Goal: Task Accomplishment & Management: Manage account settings

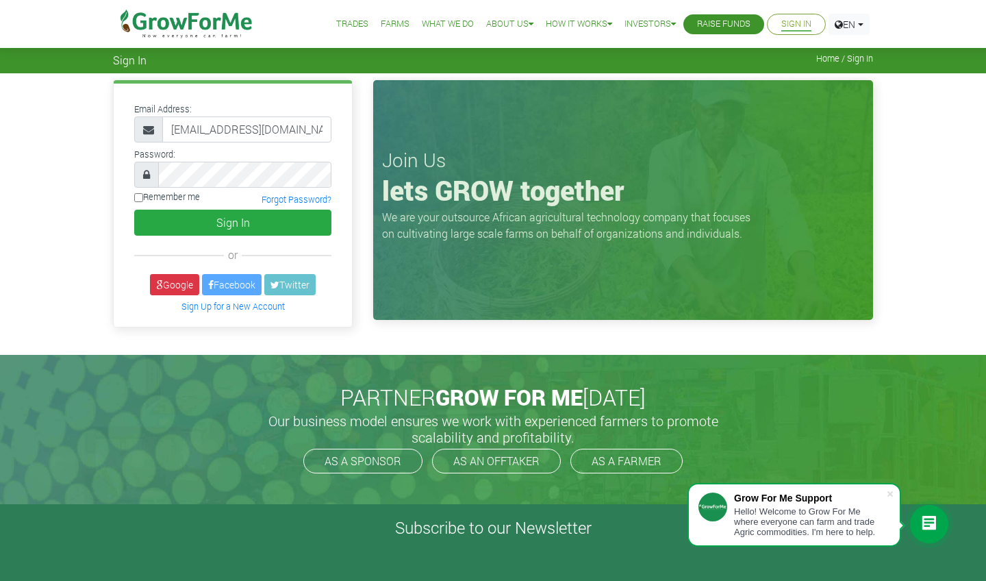
type input "[EMAIL_ADDRESS][DOMAIN_NAME]"
click at [233, 222] on button "Sign In" at bounding box center [232, 223] width 197 height 26
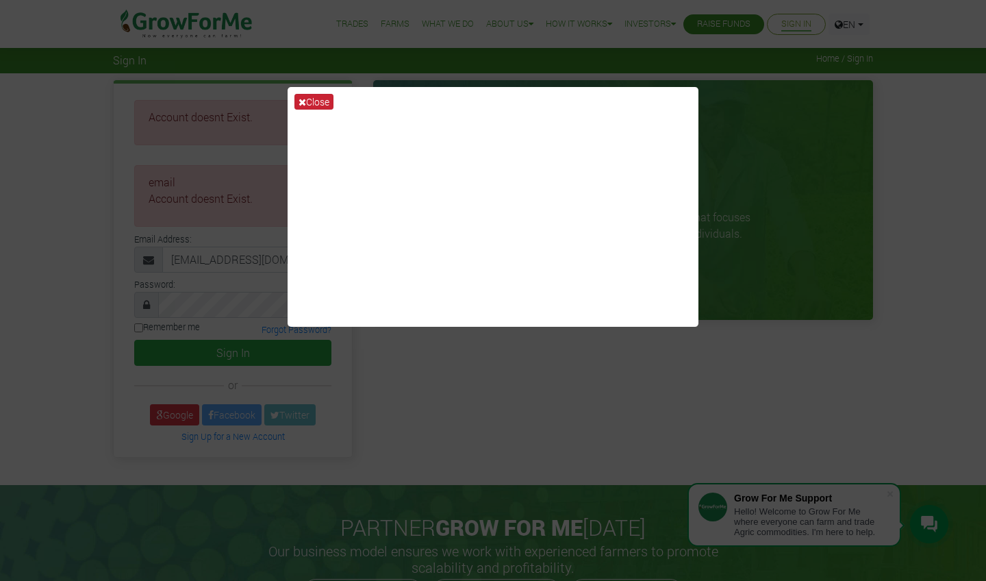
click at [329, 95] on button "Close" at bounding box center [313, 102] width 39 height 16
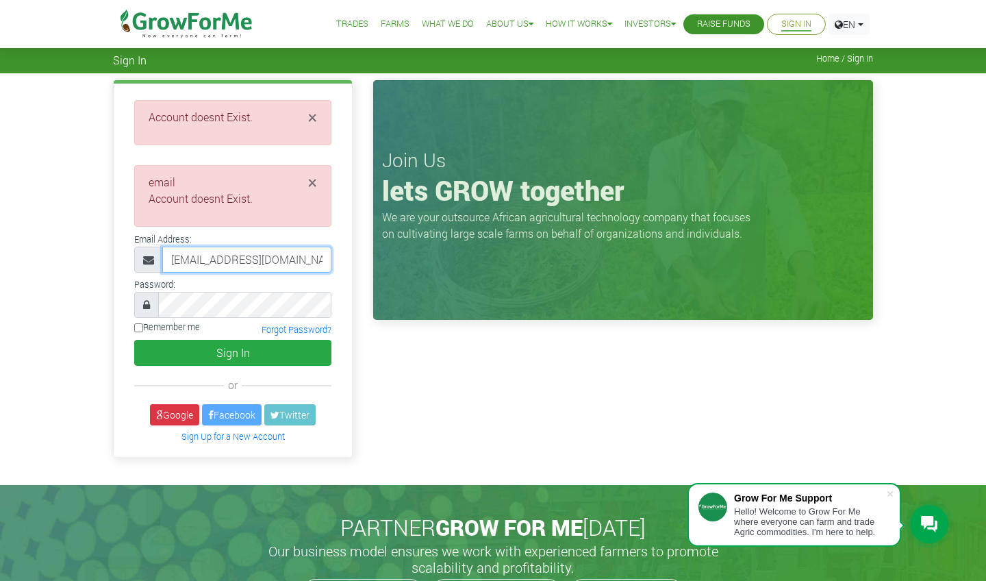
click at [214, 262] on input "trade@frowforme.com" at bounding box center [246, 260] width 169 height 26
type input "trade@growforme.com"
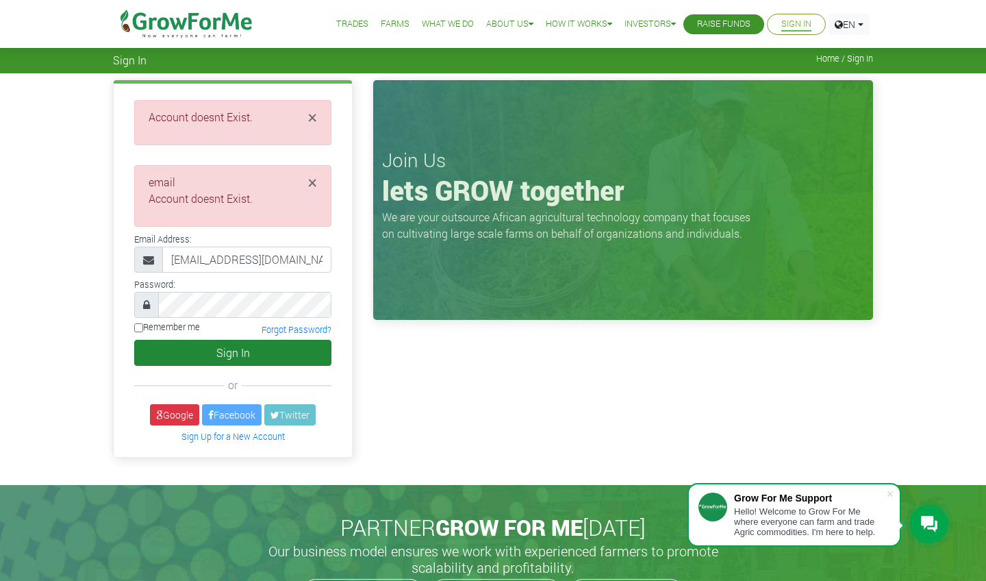
click at [242, 350] on button "Sign In" at bounding box center [232, 353] width 197 height 26
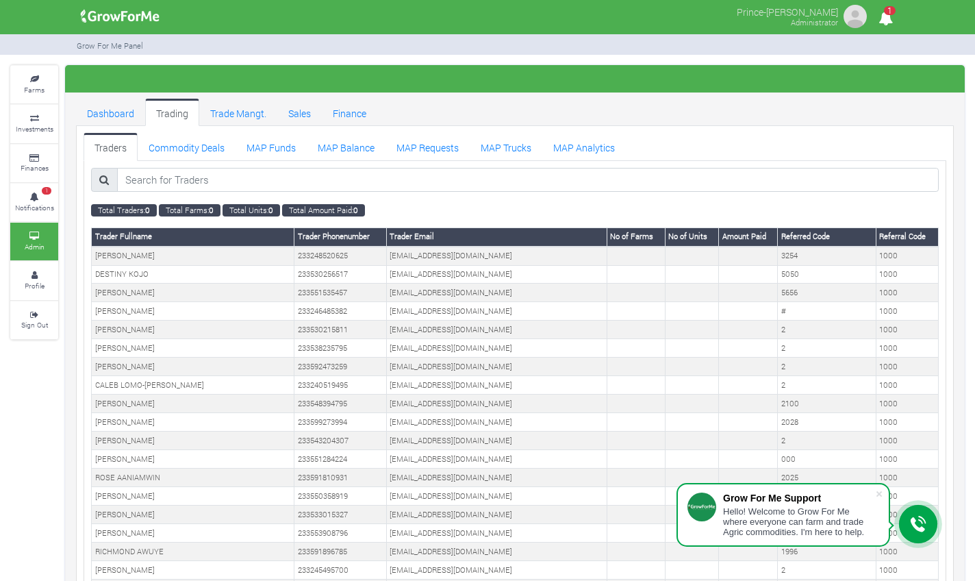
click at [333, 147] on link "MAP Balance" at bounding box center [346, 146] width 79 height 27
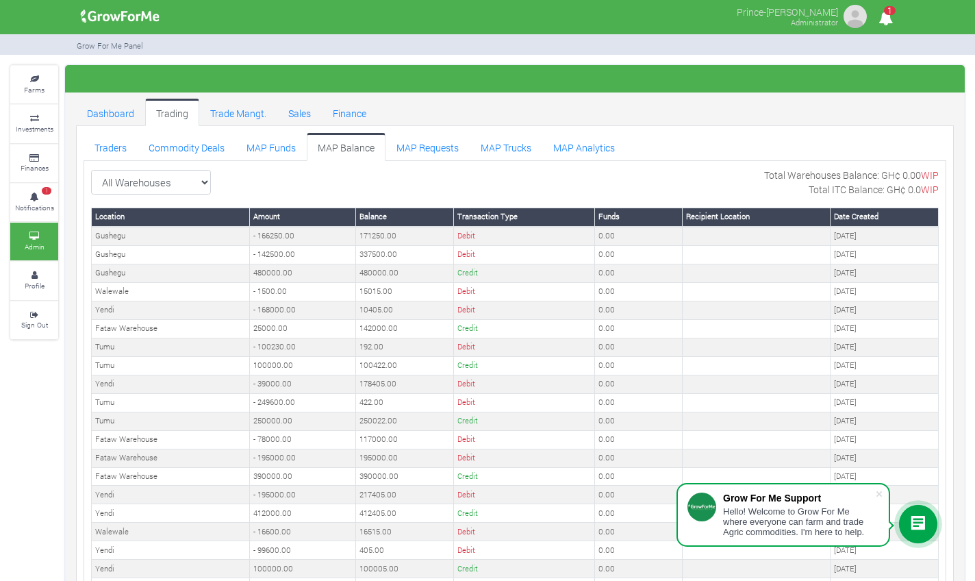
select select "?warehouse=13"
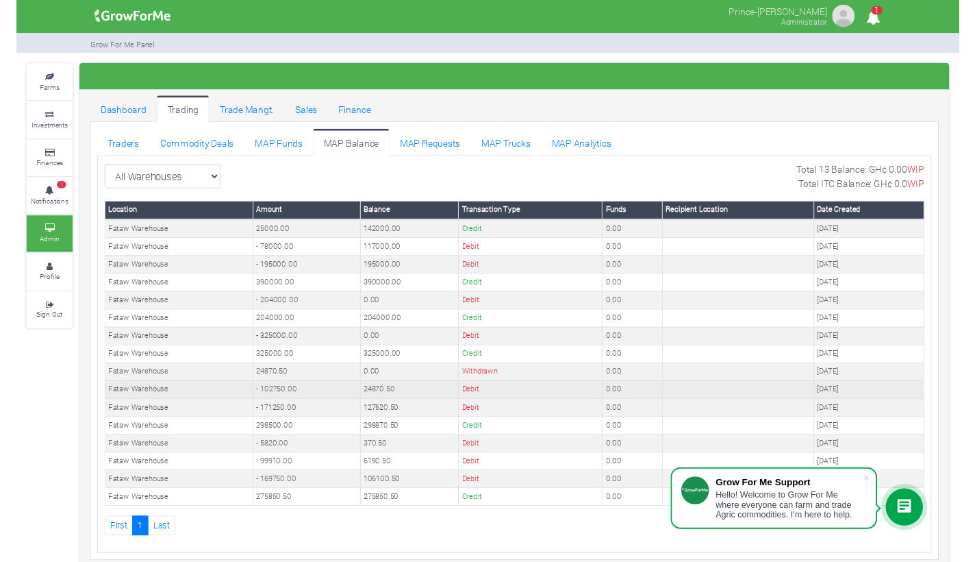
scroll to position [2, 0]
